Goal: Navigation & Orientation: Find specific page/section

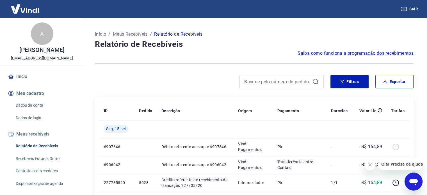
click at [121, 31] on p "Meus Recebíveis" at bounding box center [130, 34] width 35 height 7
click at [99, 31] on p "Início" at bounding box center [100, 34] width 11 height 7
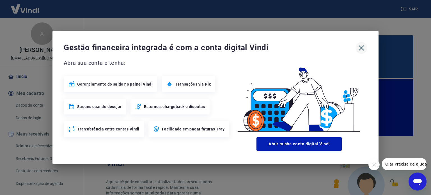
click at [361, 48] on icon "button" at bounding box center [361, 48] width 5 height 5
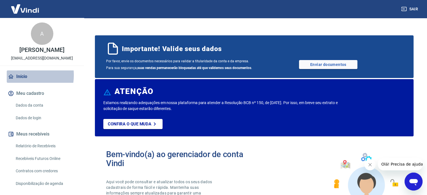
click at [19, 81] on link "Início" at bounding box center [42, 77] width 71 height 12
